Goal: Information Seeking & Learning: Understand process/instructions

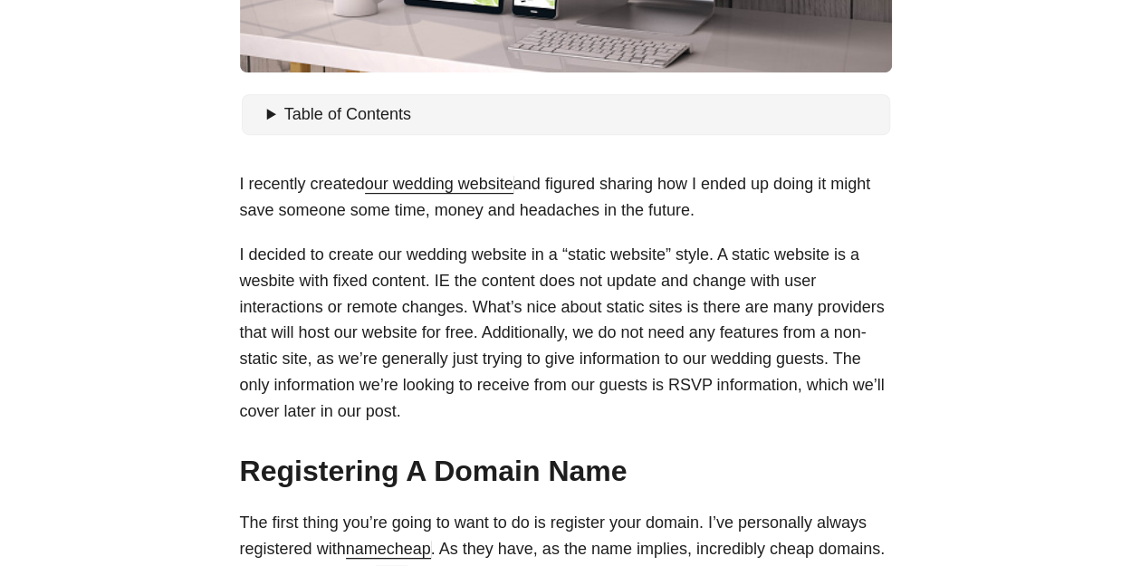
scroll to position [489, 0]
click at [488, 312] on p "I decided to create our wedding website in a “static website” style. A static w…" at bounding box center [566, 332] width 652 height 183
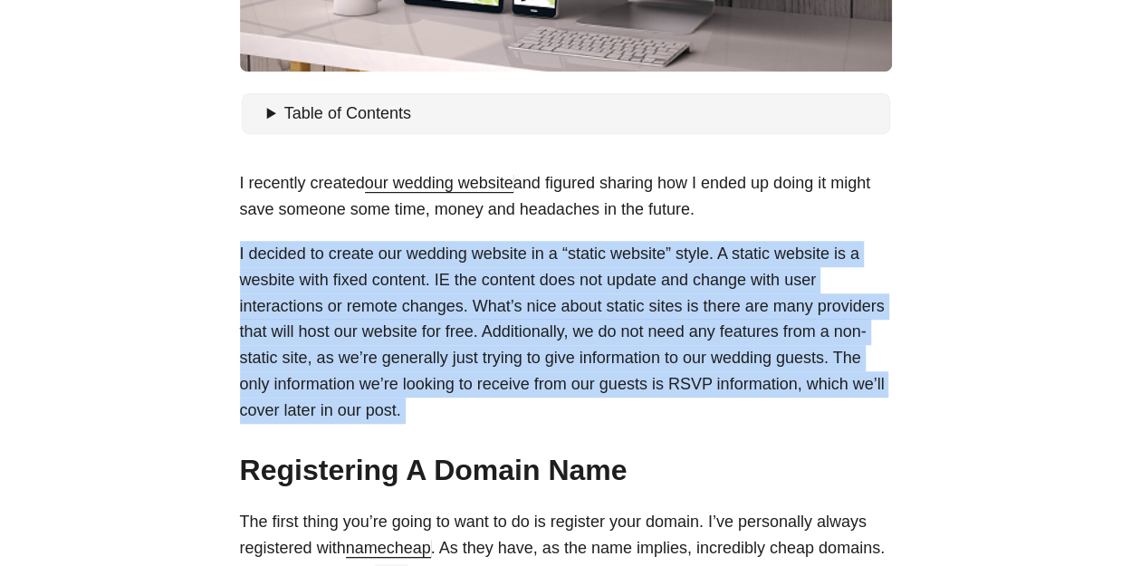
click at [488, 312] on p "I decided to create our wedding website in a “static website” style. A static w…" at bounding box center [566, 332] width 652 height 183
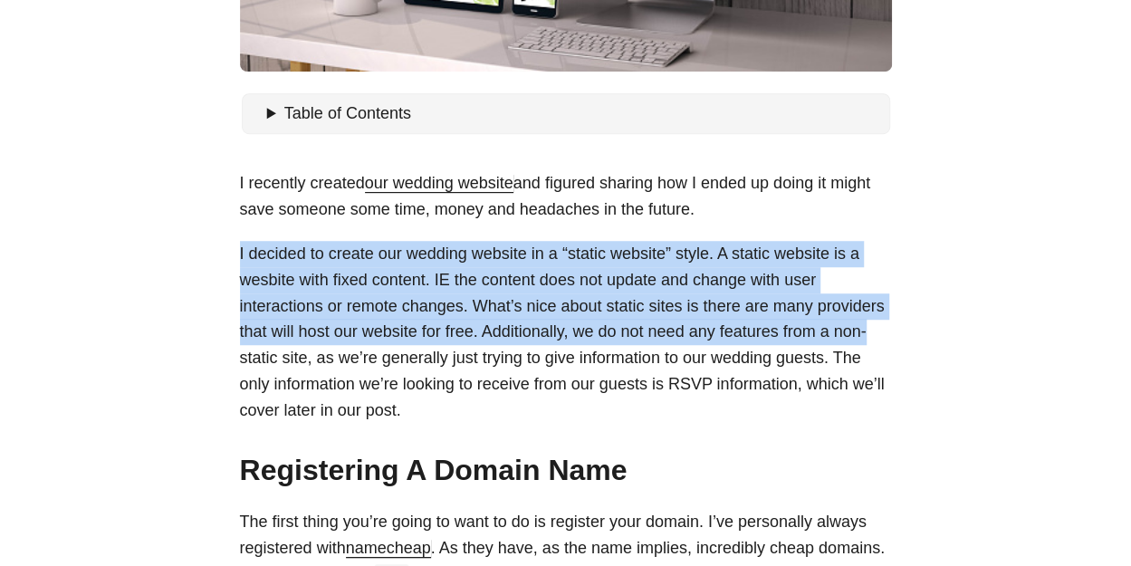
drag, startPoint x: 239, startPoint y: 245, endPoint x: 906, endPoint y: 331, distance: 672.1
drag, startPoint x: 915, startPoint y: 334, endPoint x: 218, endPoint y: 247, distance: 701.8
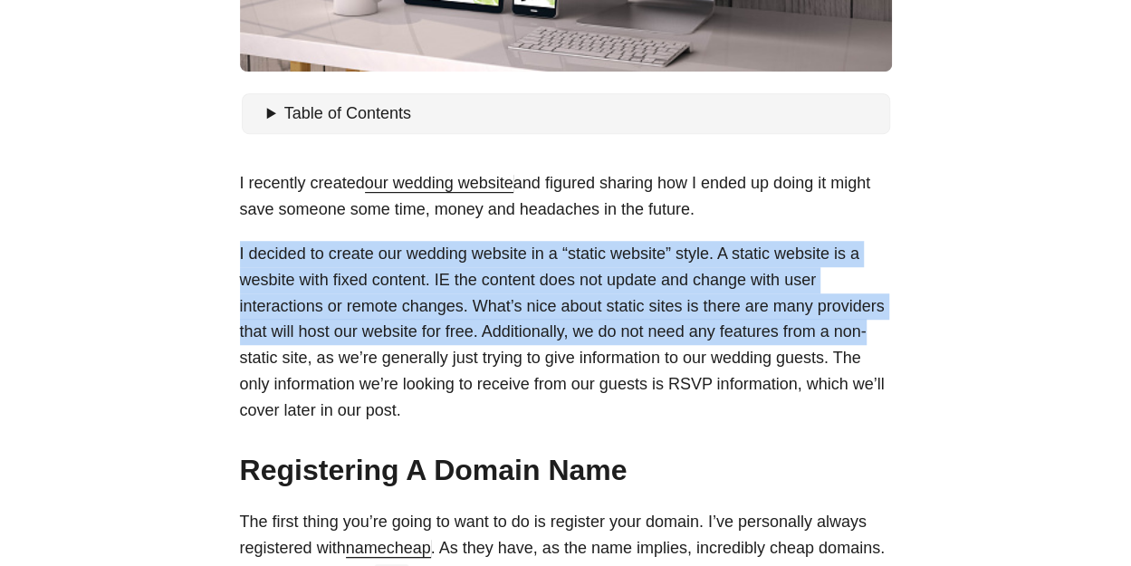
click at [348, 312] on p "I decided to create our wedding website in a “static website” style. A static w…" at bounding box center [566, 332] width 652 height 183
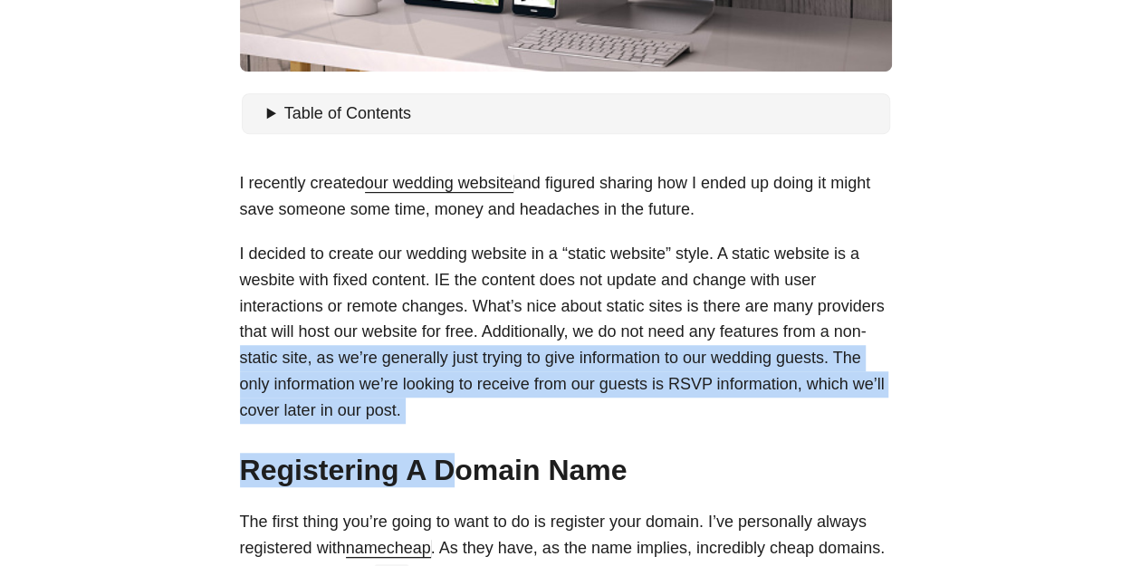
drag, startPoint x: 448, startPoint y: 427, endPoint x: 230, endPoint y: 349, distance: 231.7
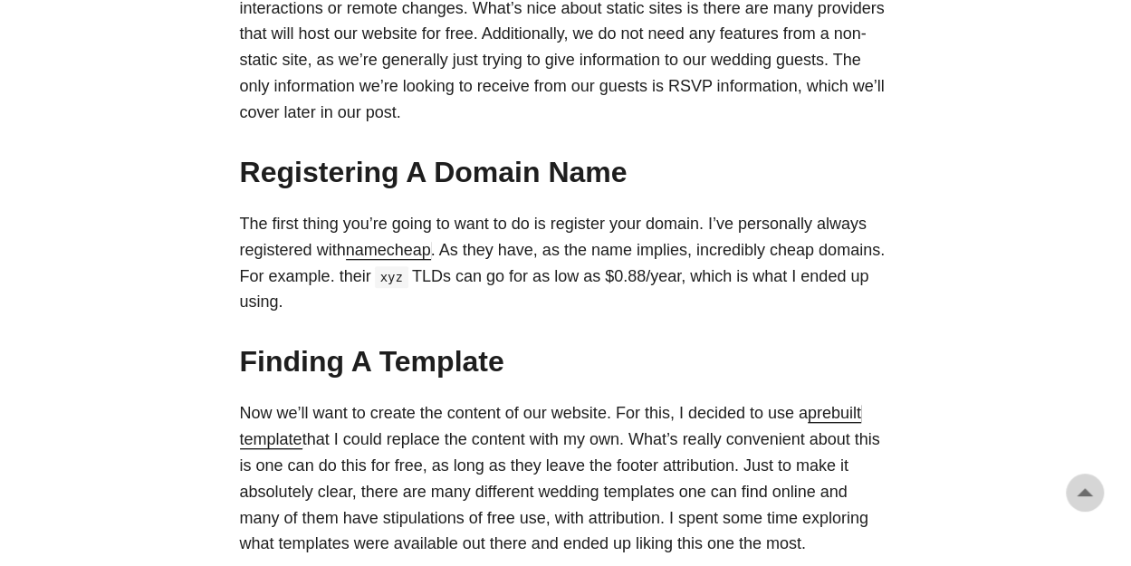
scroll to position [801, 0]
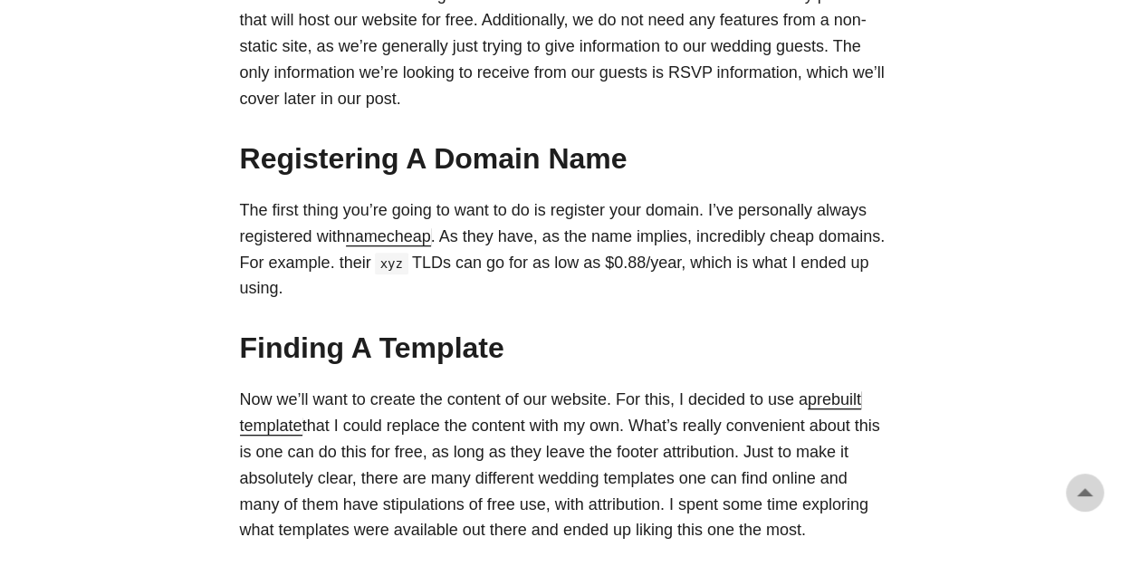
click at [508, 250] on p "The first thing you’re going to want to do is register your domain. I’ve person…" at bounding box center [566, 249] width 652 height 104
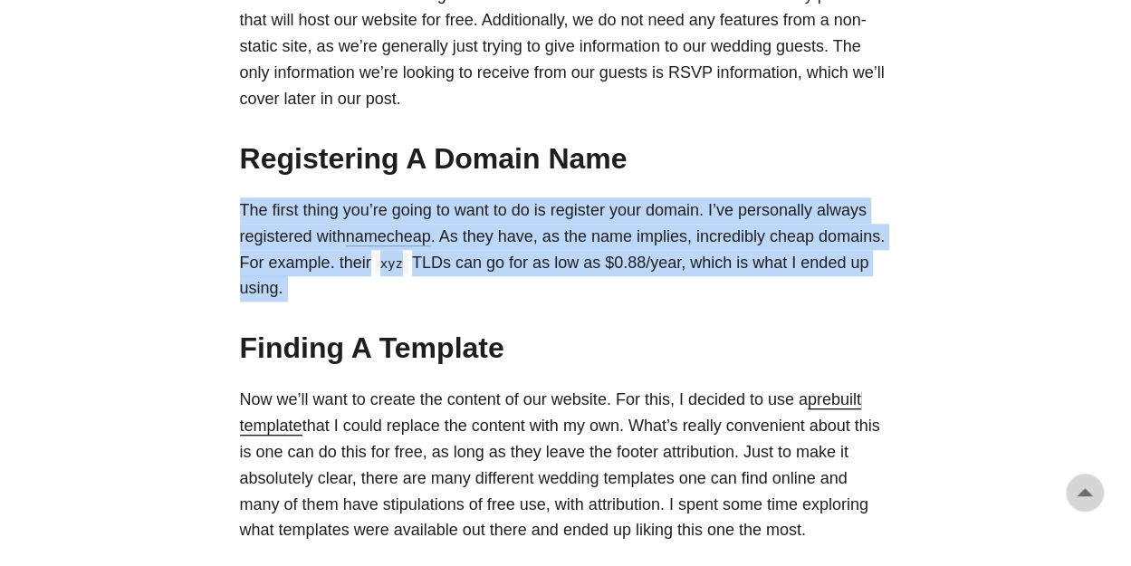
click at [508, 250] on p "The first thing you’re going to want to do is register your domain. I’ve person…" at bounding box center [566, 249] width 652 height 104
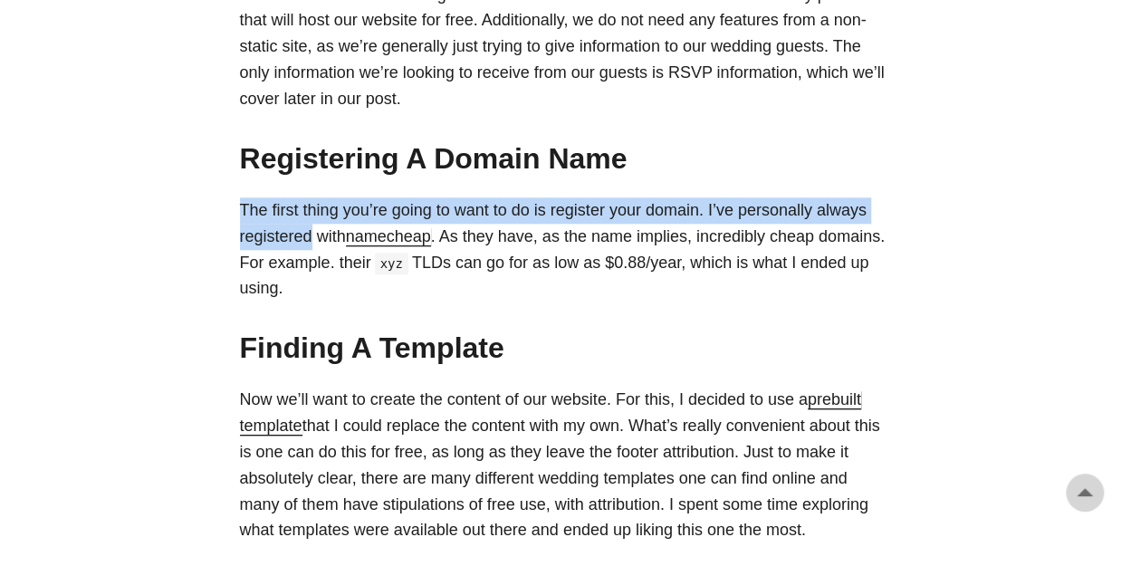
drag, startPoint x: 312, startPoint y: 243, endPoint x: 213, endPoint y: 197, distance: 109.8
click at [670, 205] on p "The first thing you’re going to want to do is register your domain. I’ve person…" at bounding box center [566, 249] width 652 height 104
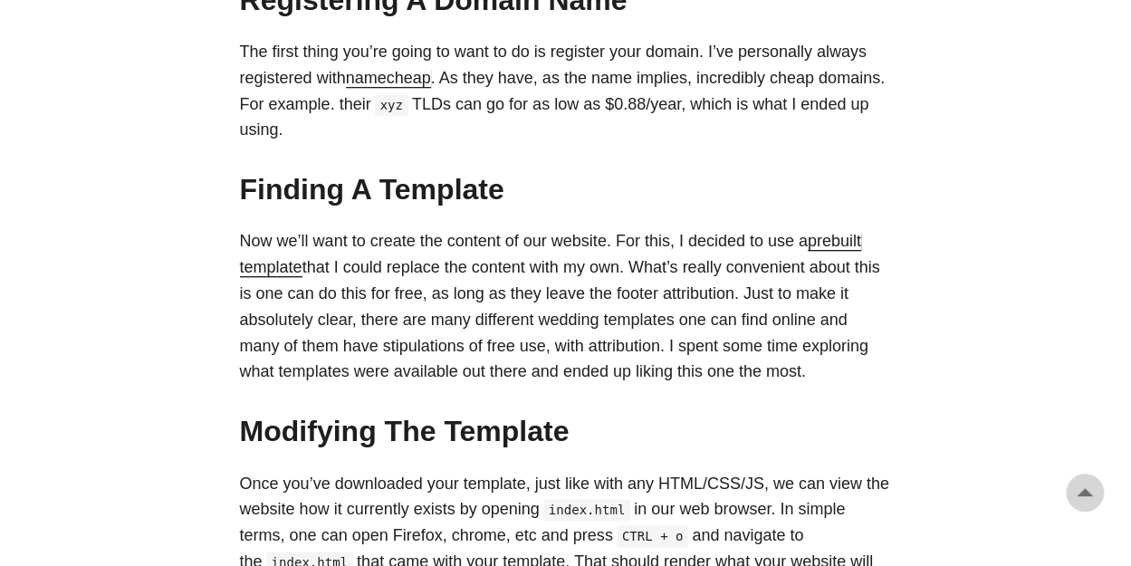
scroll to position [961, 0]
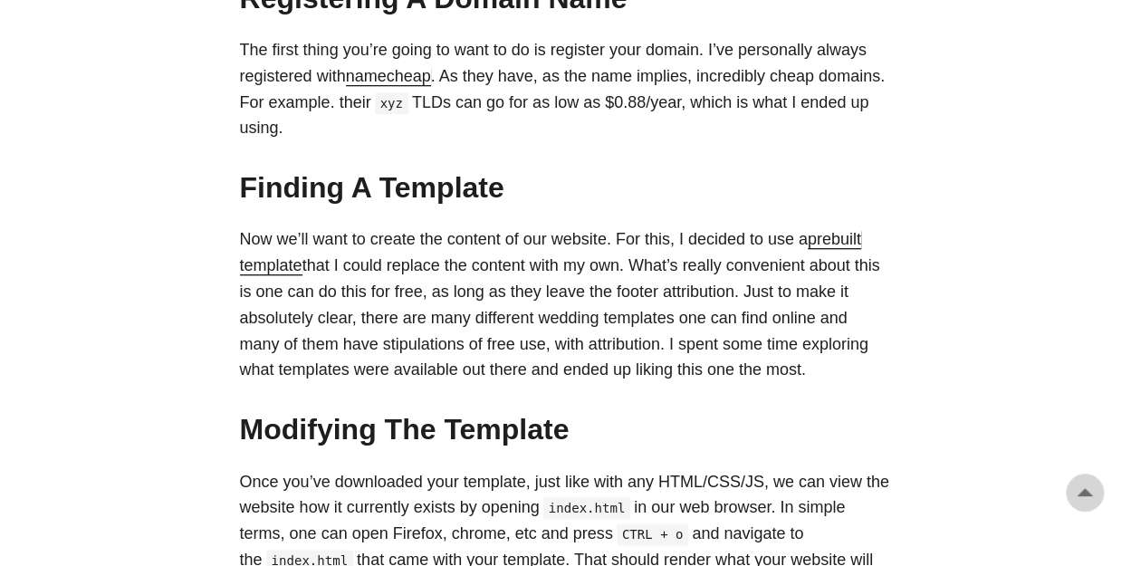
click at [573, 265] on p "Now we’ll want to create the content of our website. For this, I decided to use…" at bounding box center [566, 304] width 652 height 157
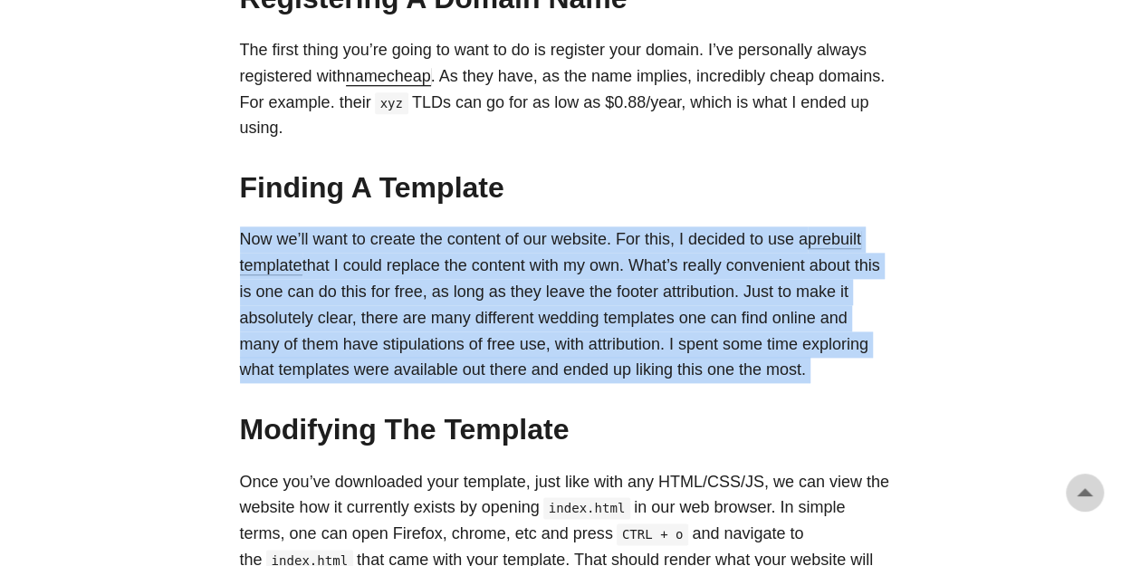
click at [573, 265] on p "Now we’ll want to create the content of our website. For this, I decided to use…" at bounding box center [566, 304] width 652 height 157
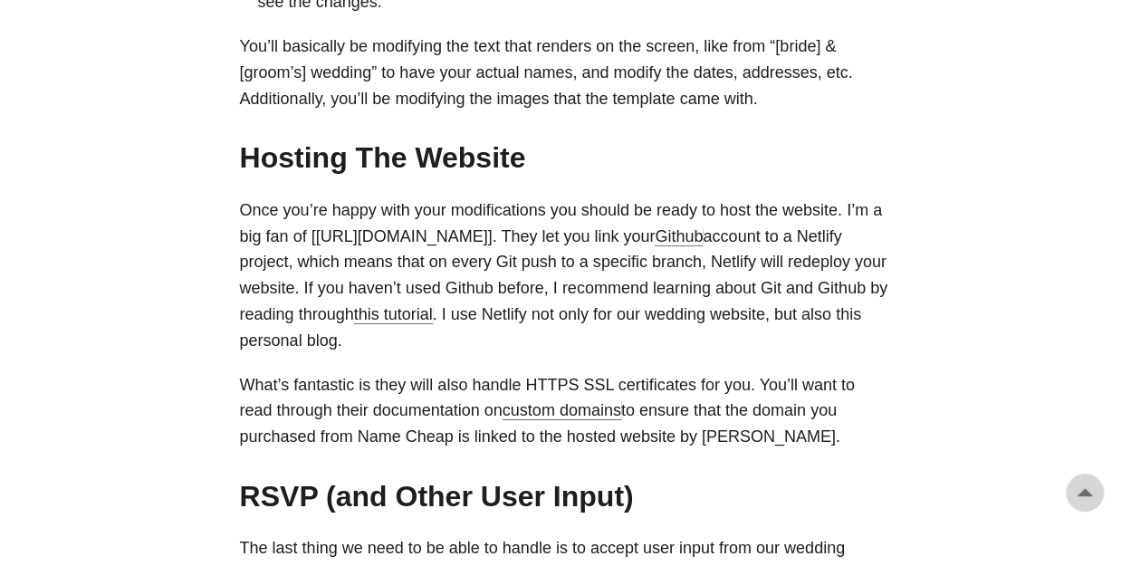
scroll to position [1818, 0]
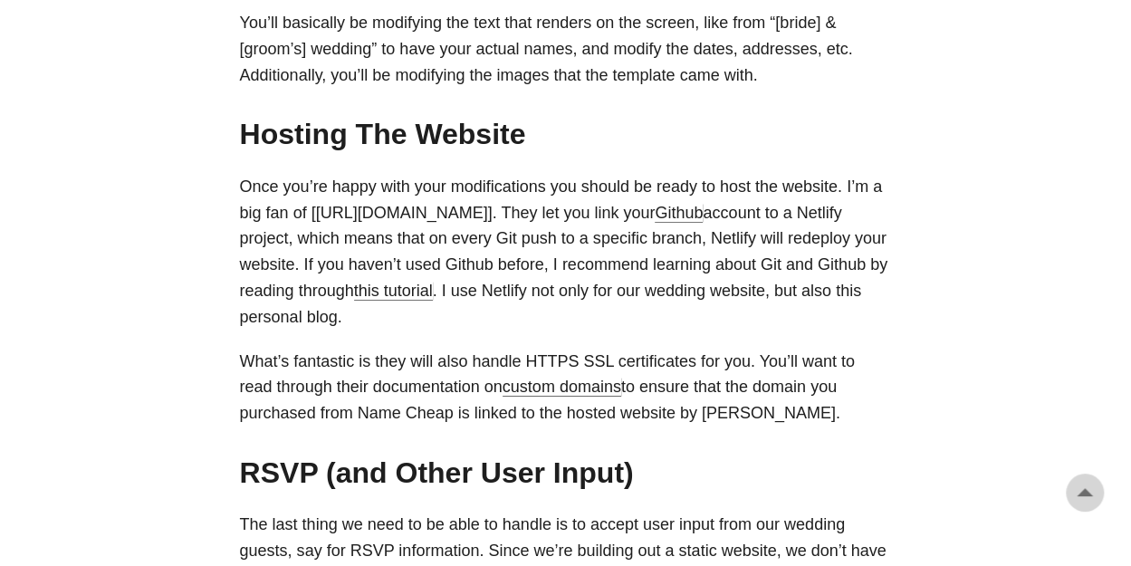
click at [310, 188] on p "Once you’re happy with your modifications you should be ready to host the websi…" at bounding box center [566, 252] width 652 height 157
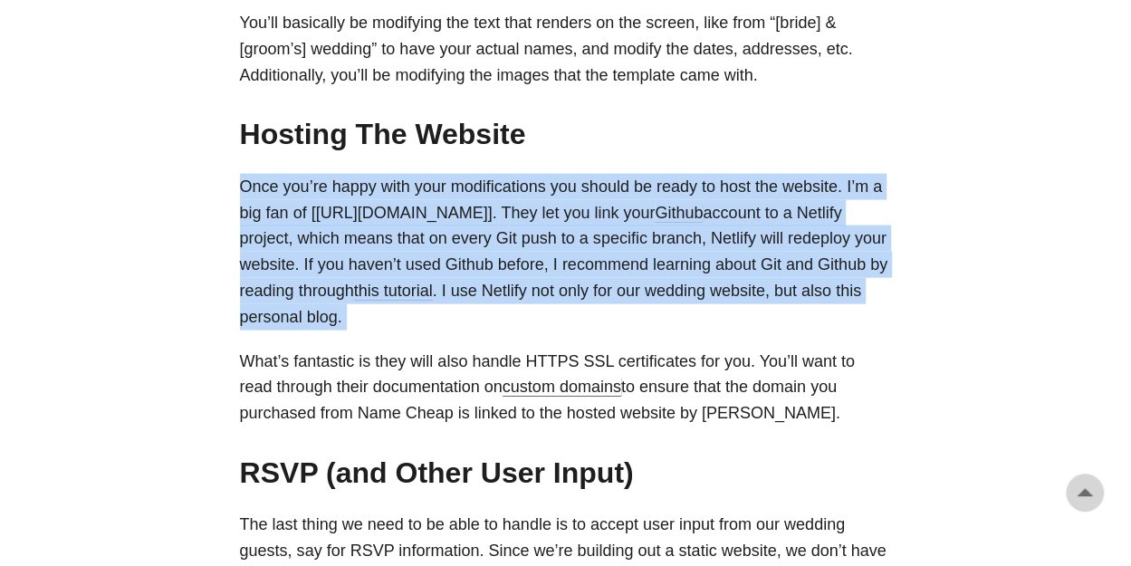
click at [310, 188] on p "Once you’re happy with your modifications you should be ready to host the websi…" at bounding box center [566, 252] width 652 height 157
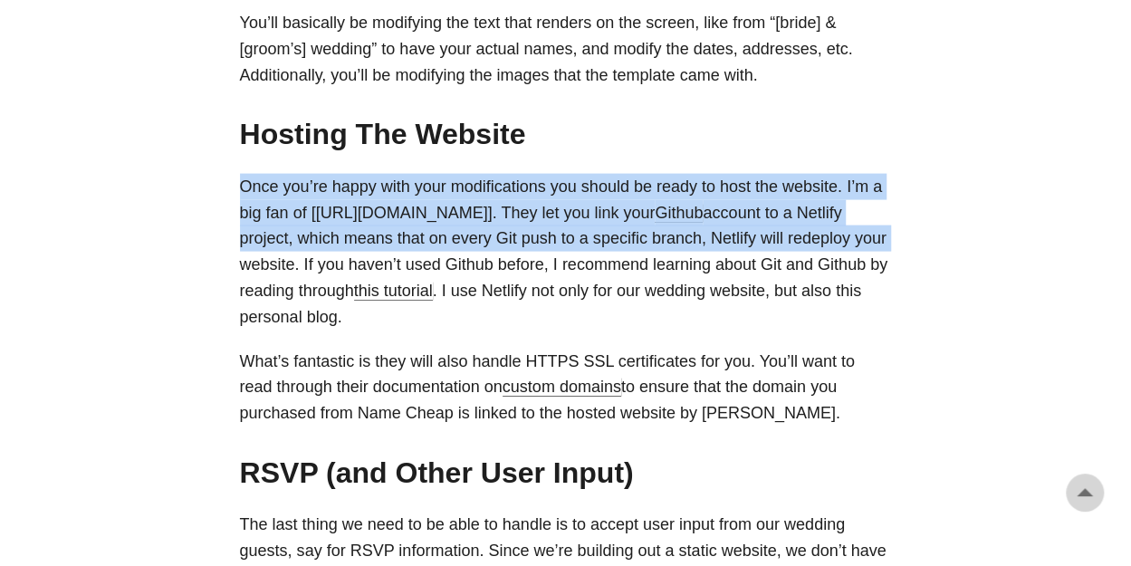
drag, startPoint x: 234, startPoint y: 184, endPoint x: 1019, endPoint y: 245, distance: 787.6
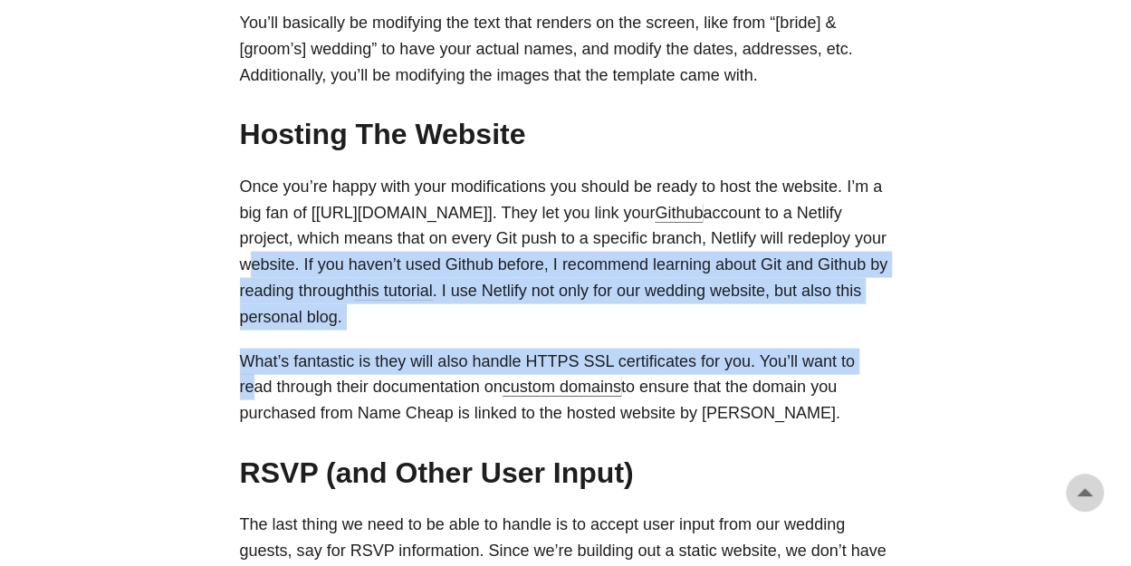
drag, startPoint x: 861, startPoint y: 331, endPoint x: 223, endPoint y: 274, distance: 640.9
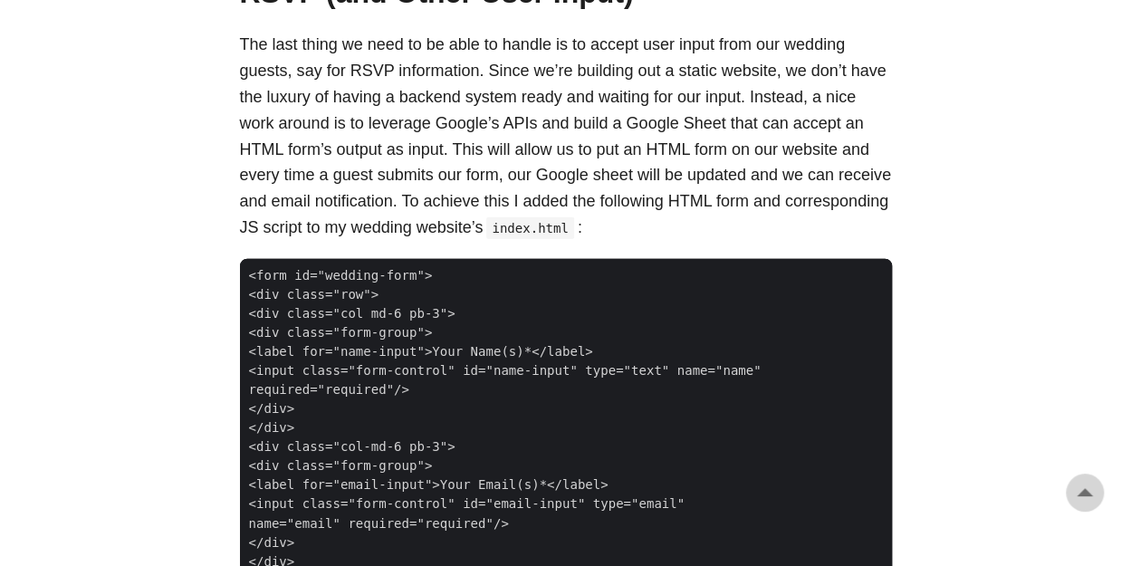
scroll to position [2275, 0]
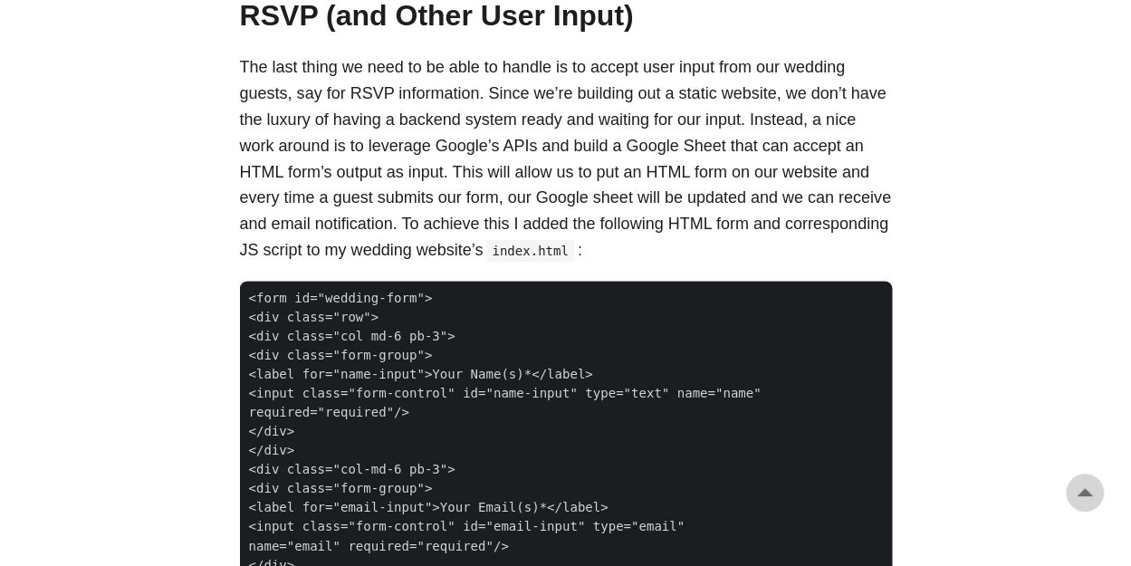
click at [384, 103] on p "The last thing we need to be able to handle is to accept user input from our we…" at bounding box center [566, 158] width 652 height 208
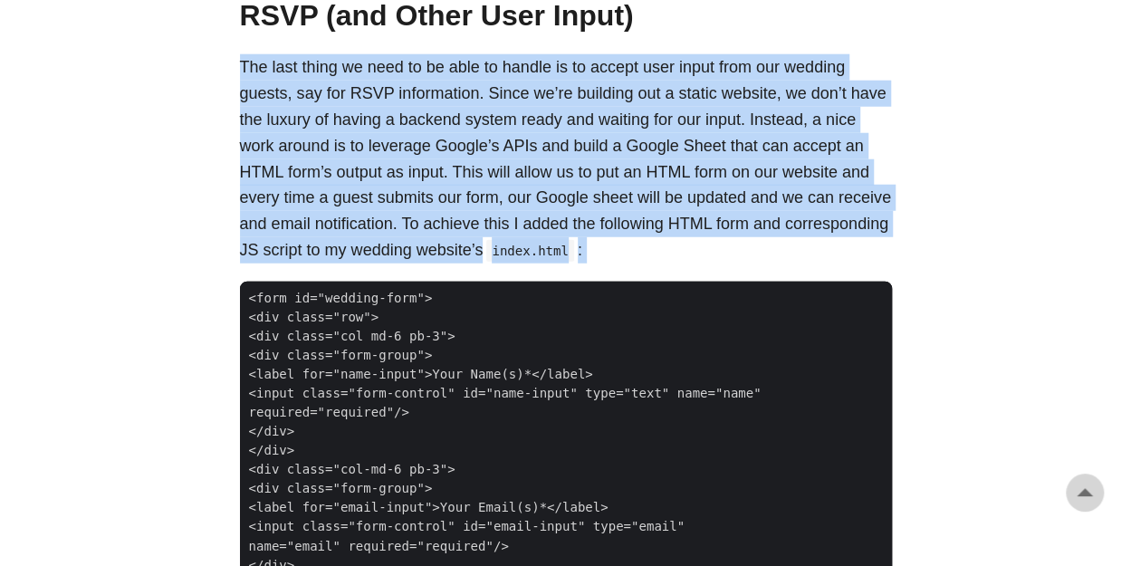
click at [384, 103] on p "The last thing we need to be able to handle is to accept user input from our we…" at bounding box center [566, 158] width 652 height 208
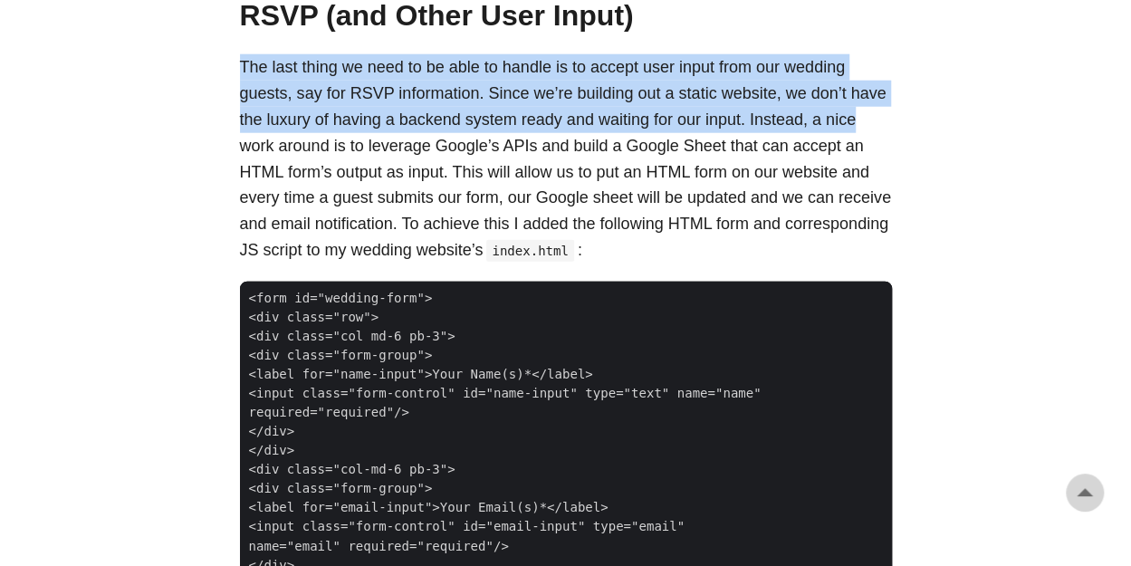
drag, startPoint x: 230, startPoint y: 75, endPoint x: 915, endPoint y: 108, distance: 685.4
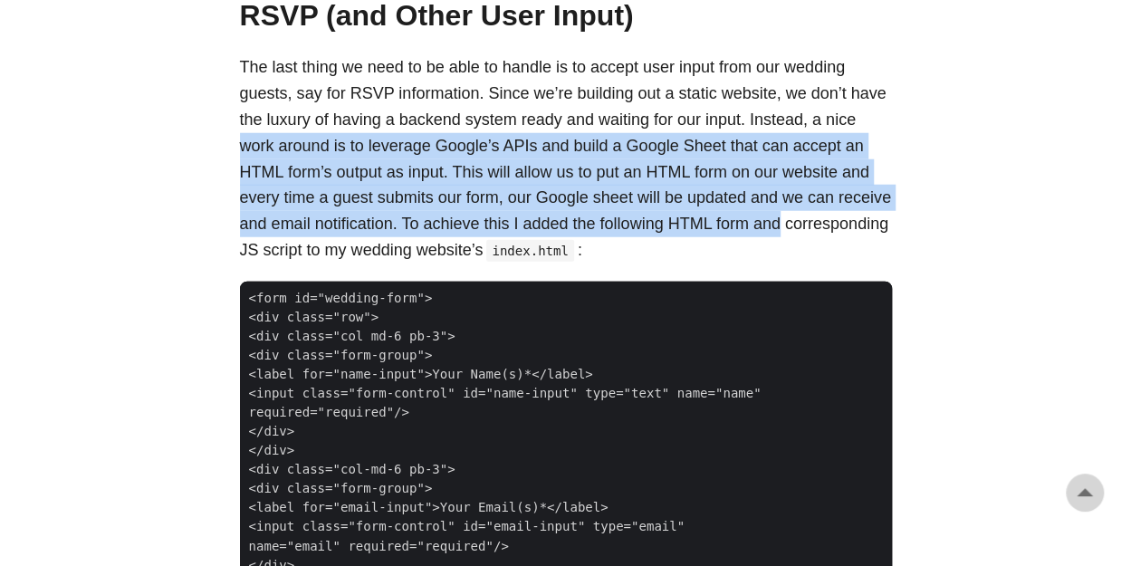
drag, startPoint x: 896, startPoint y: 213, endPoint x: 232, endPoint y: 133, distance: 668.6
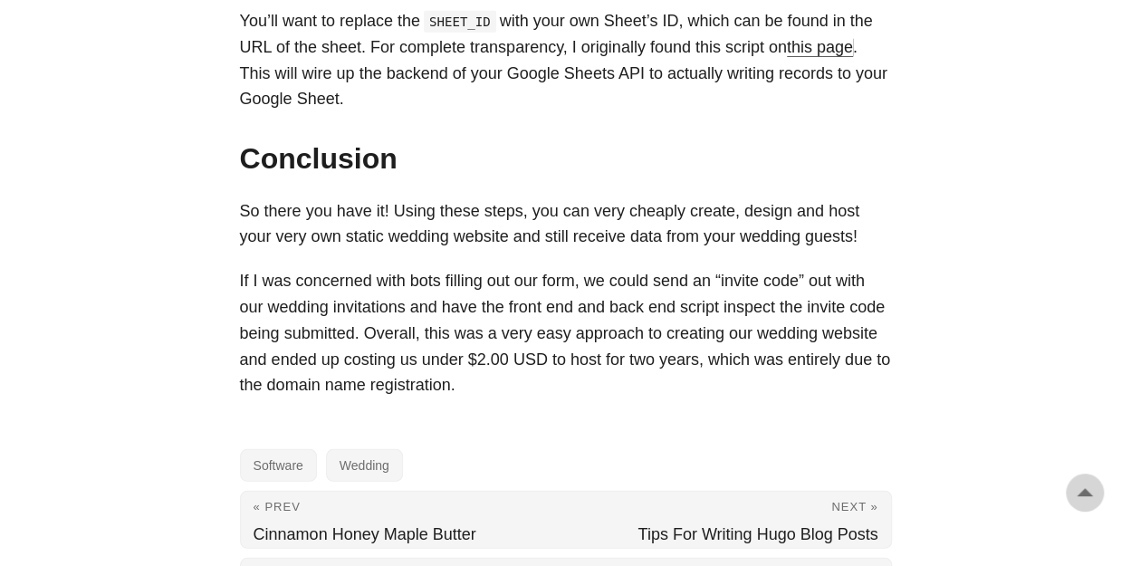
scroll to position [5904, 0]
